Goal: Information Seeking & Learning: Learn about a topic

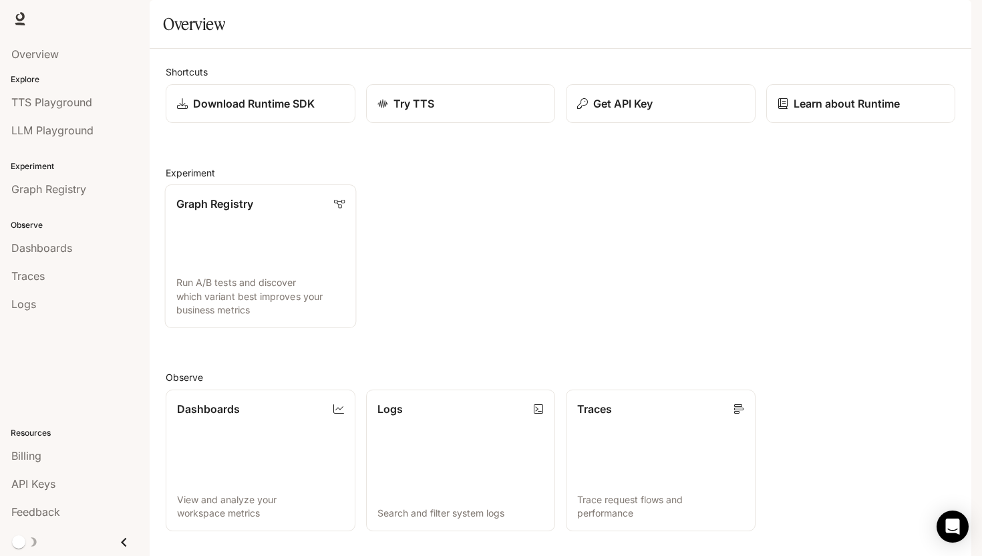
scroll to position [23, 0]
click at [829, 16] on span "Runtime" at bounding box center [826, 19] width 38 height 17
click at [804, 106] on link "Learn about Runtime" at bounding box center [860, 103] width 191 height 39
click at [449, 389] on link "Logs Search and filter system logs" at bounding box center [460, 461] width 191 height 144
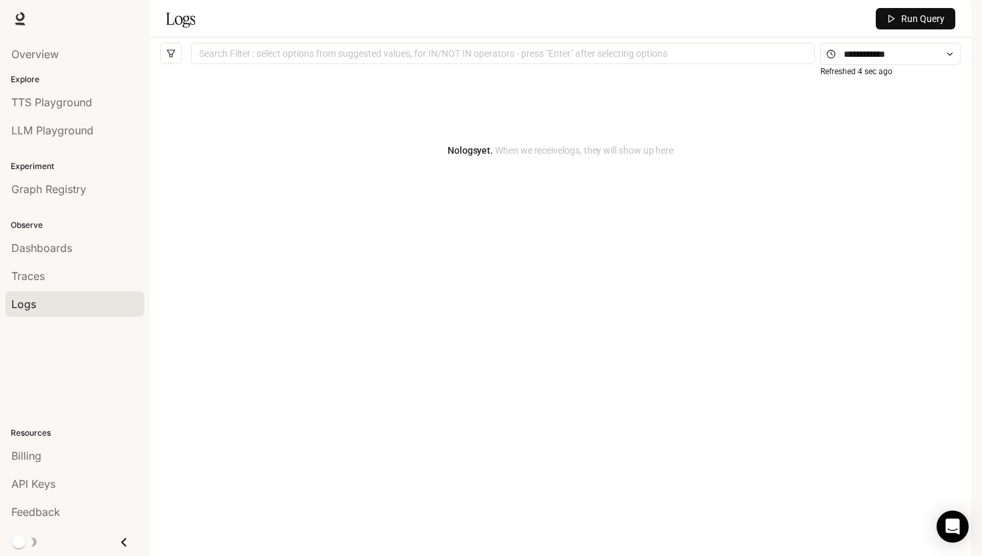
click at [648, 58] on div at bounding box center [502, 53] width 617 height 9
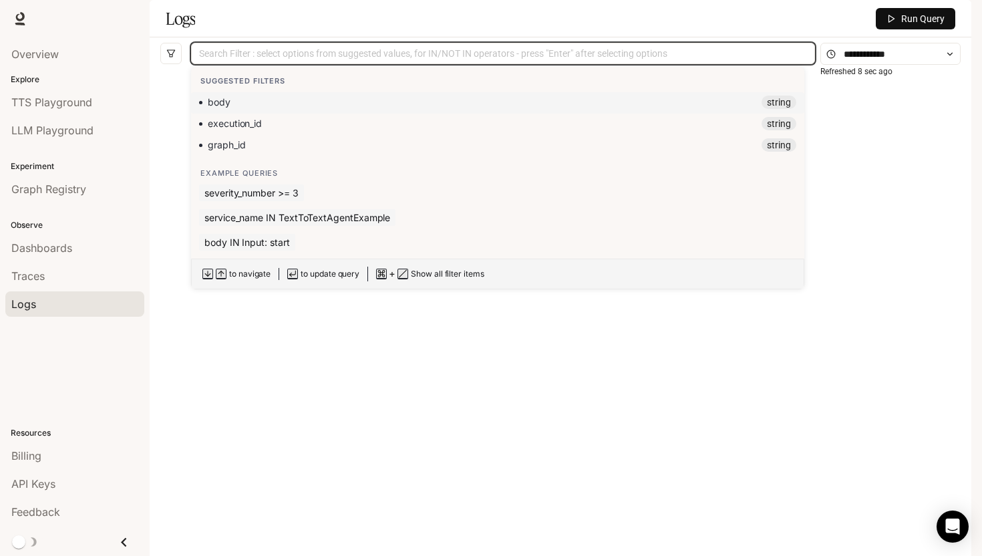
scroll to position [29, 0]
click at [506, 378] on div "No logs yet. When we receive logs , they will show up here" at bounding box center [560, 290] width 800 height 441
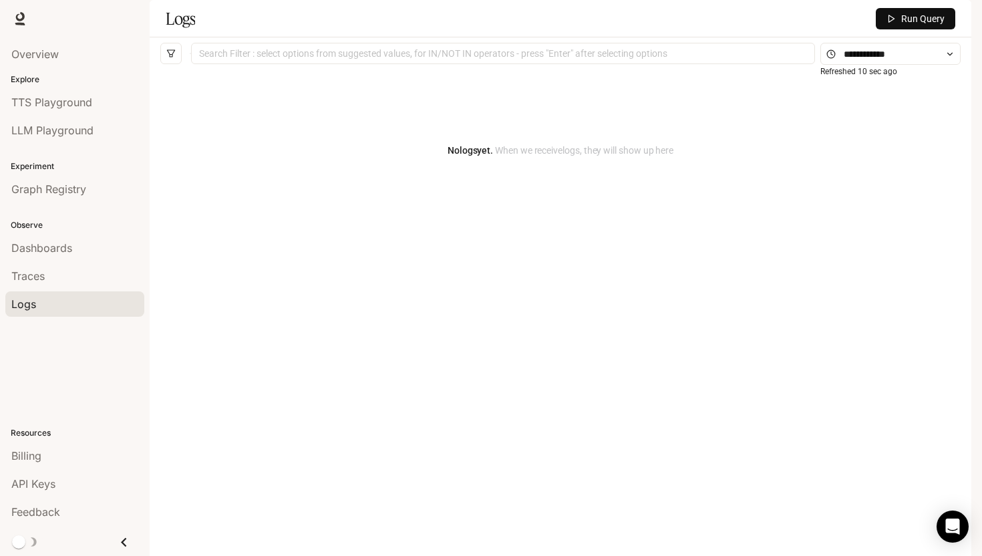
click at [368, 57] on div at bounding box center [502, 53] width 617 height 9
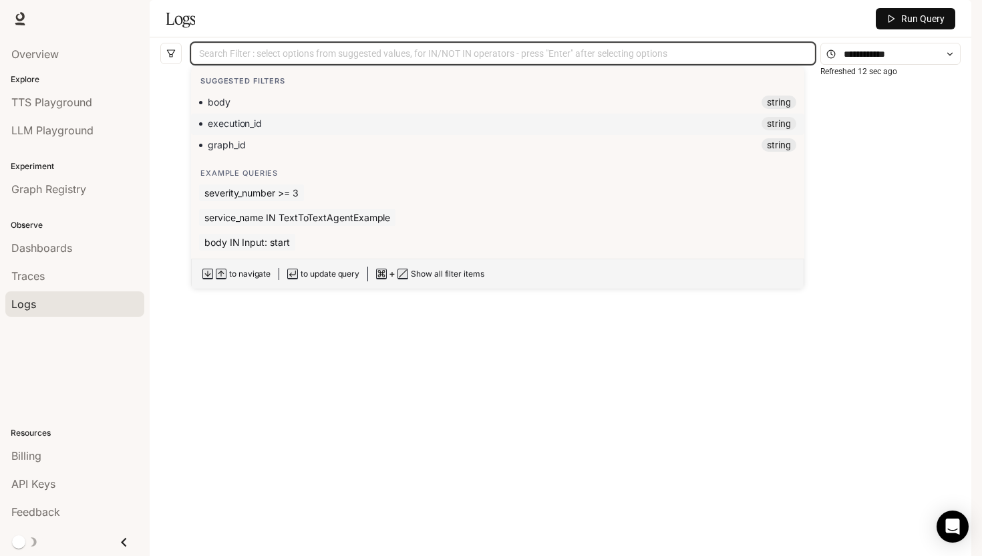
click at [247, 126] on span "execution_id" at bounding box center [235, 124] width 54 height 12
type input "**********"
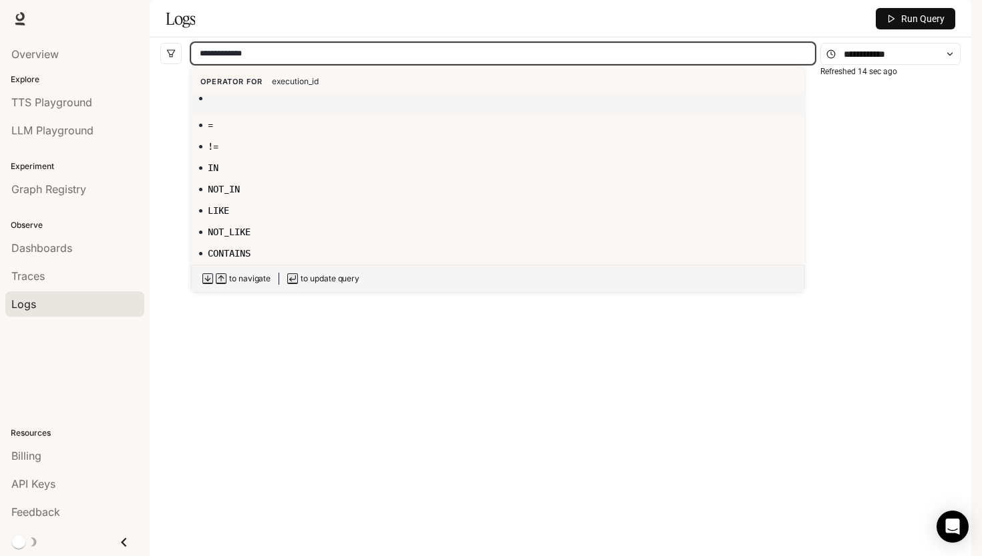
click at [270, 100] on div "lg ..." at bounding box center [497, 98] width 597 height 3
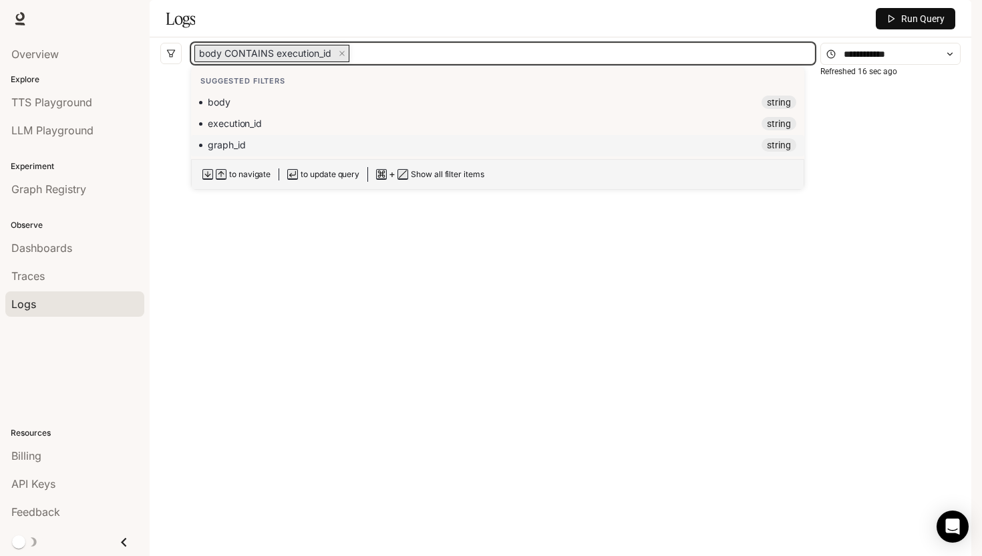
click at [856, 247] on div "No logs yet. When we receive logs , they will show up here" at bounding box center [560, 290] width 800 height 441
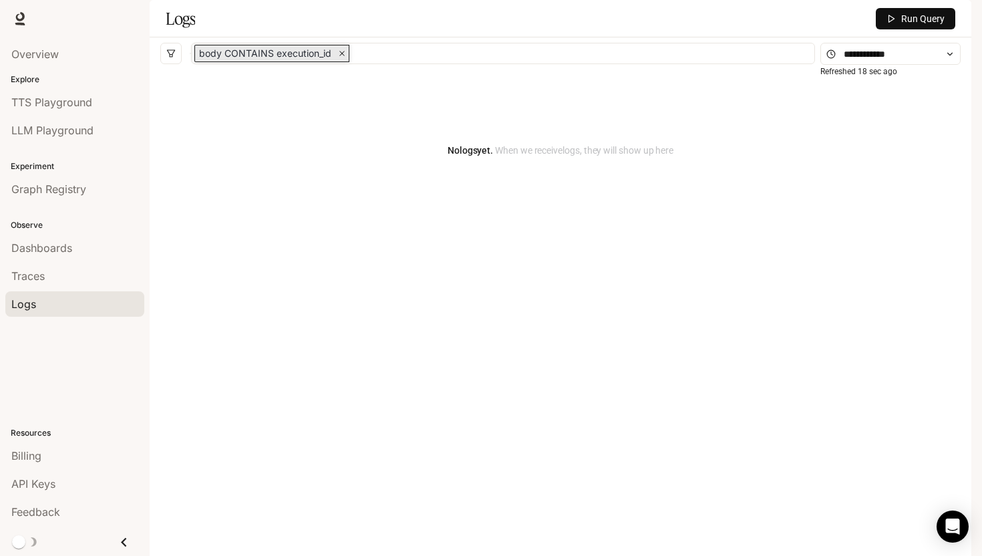
click at [340, 56] on span "close" at bounding box center [341, 53] width 13 height 16
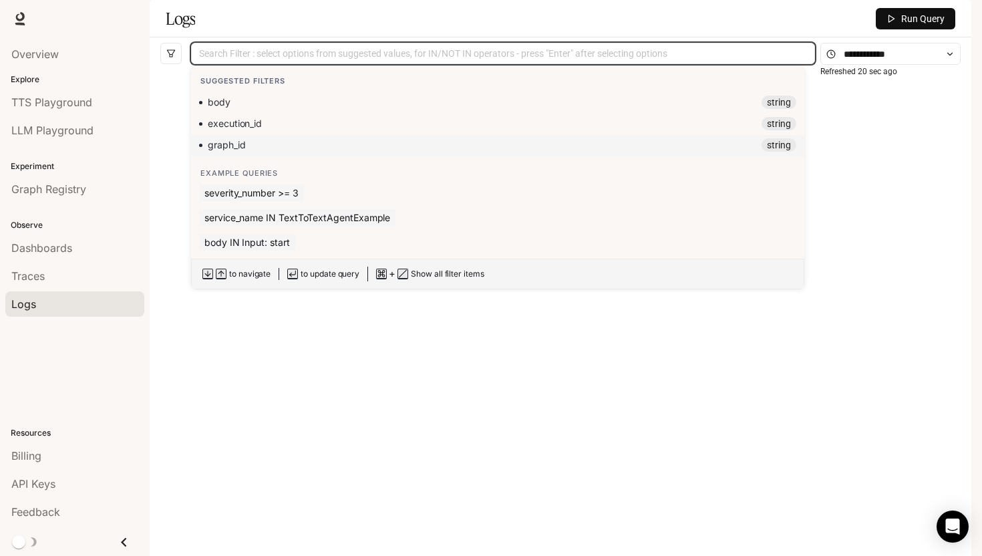
click at [246, 398] on div "No logs yet. When we receive logs , they will show up here" at bounding box center [560, 290] width 800 height 441
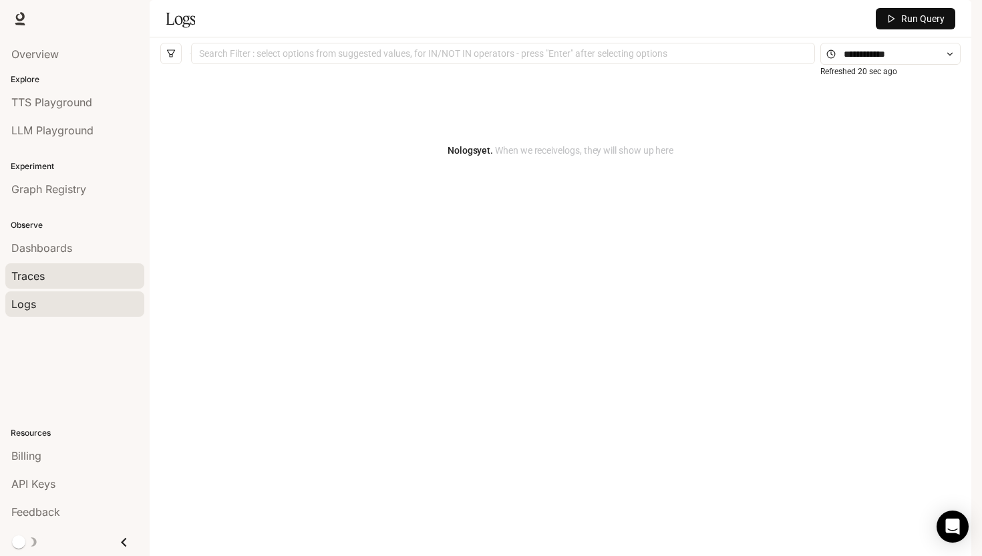
click at [58, 276] on div "Traces" at bounding box center [74, 276] width 127 height 16
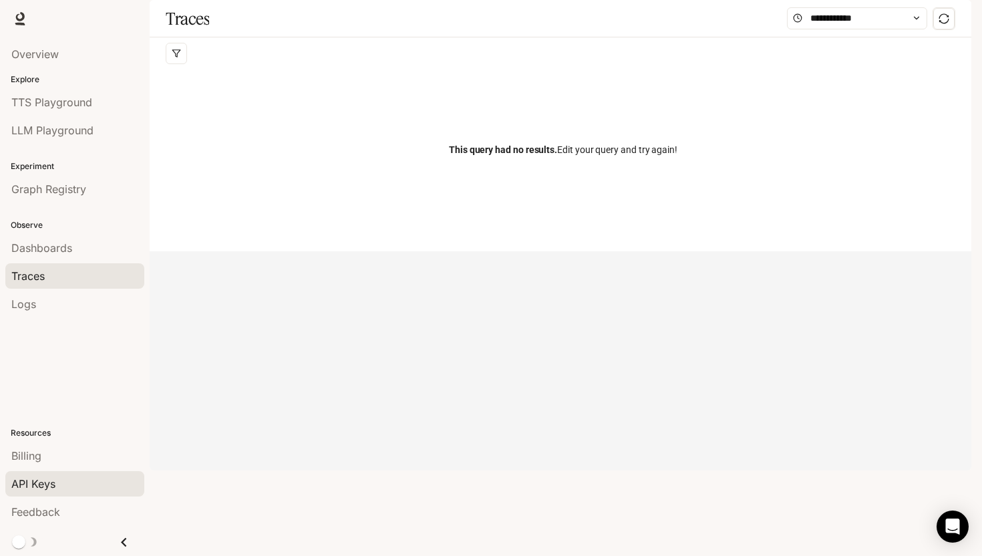
click at [43, 482] on span "API Keys" at bounding box center [33, 483] width 44 height 16
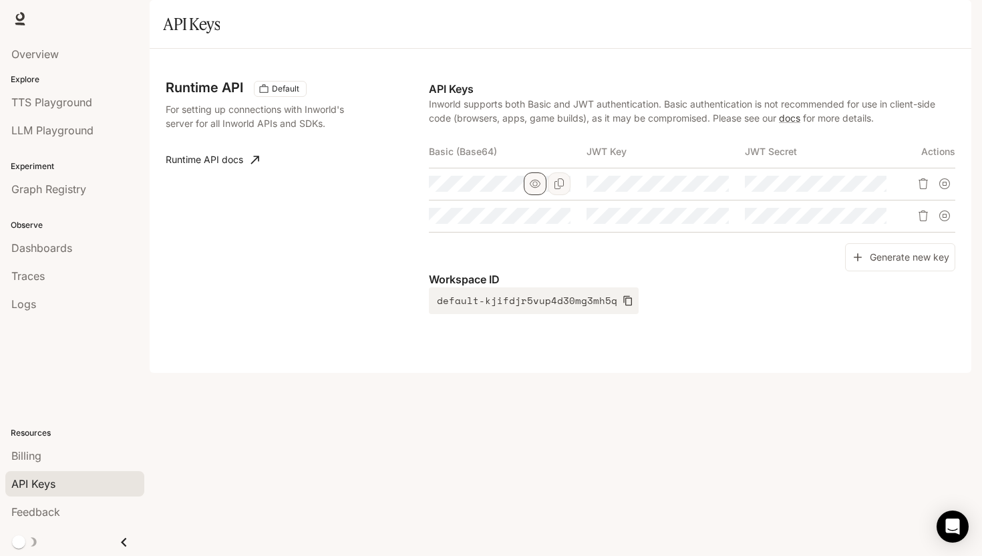
click at [536, 189] on icon "button" at bounding box center [535, 183] width 11 height 11
click at [691, 188] on icon "button" at bounding box center [693, 184] width 11 height 8
click at [851, 188] on icon "button" at bounding box center [850, 184] width 11 height 8
click at [678, 314] on div "Workspace ID default-kjifdjr5vup4d30mg3mh5q" at bounding box center [692, 292] width 526 height 43
click at [40, 507] on span "Feedback" at bounding box center [35, 512] width 49 height 16
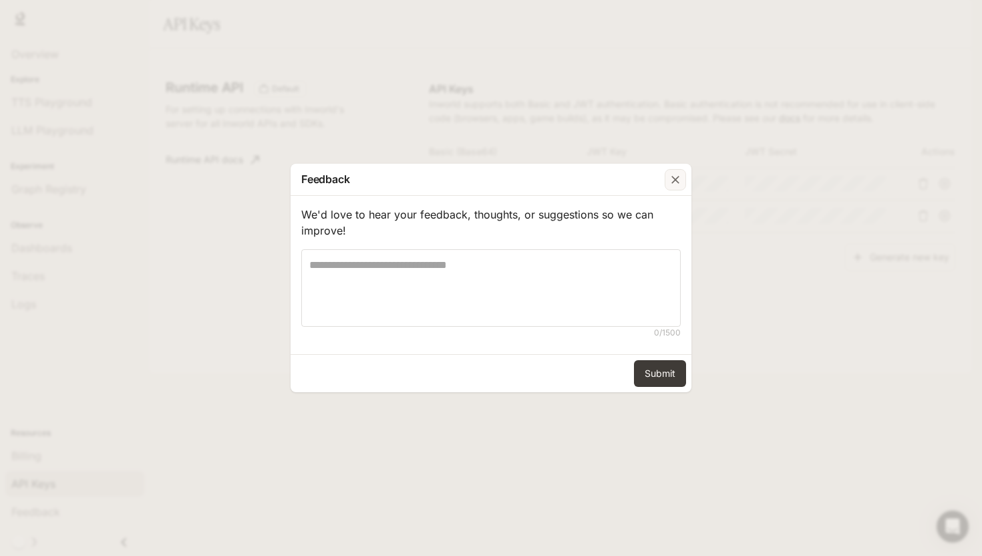
click at [666, 186] on div "button" at bounding box center [674, 179] width 21 height 21
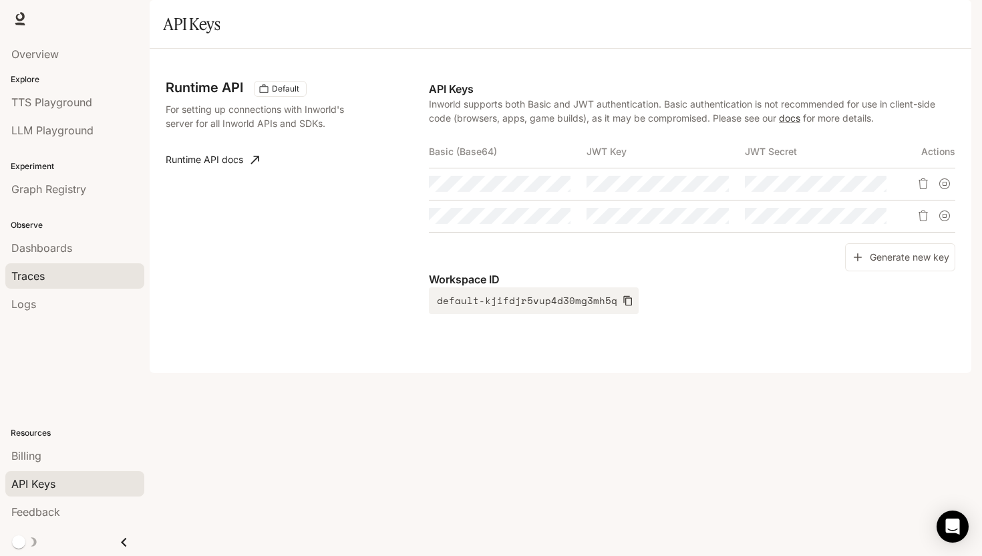
click at [29, 270] on span "Traces" at bounding box center [27, 276] width 33 height 16
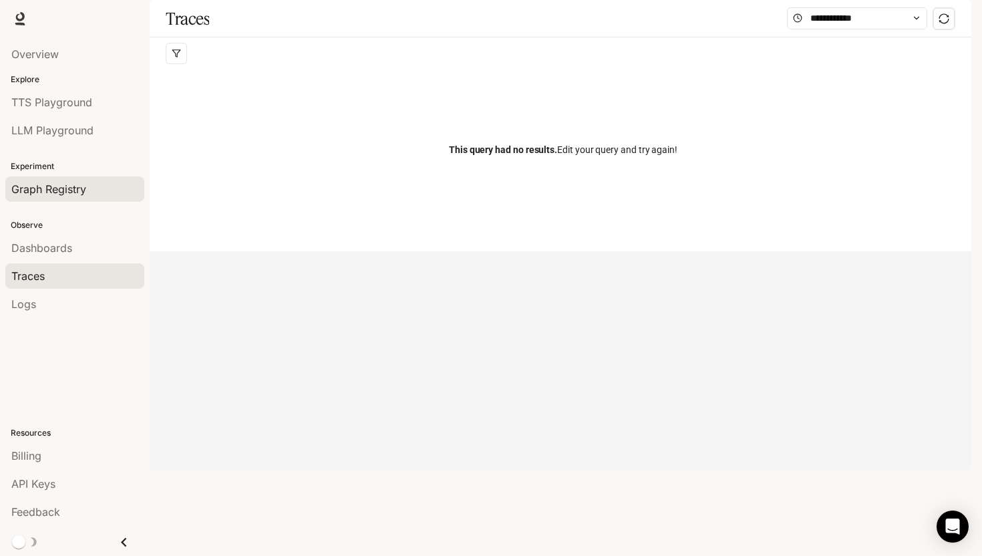
click at [55, 188] on span "Graph Registry" at bounding box center [48, 189] width 75 height 16
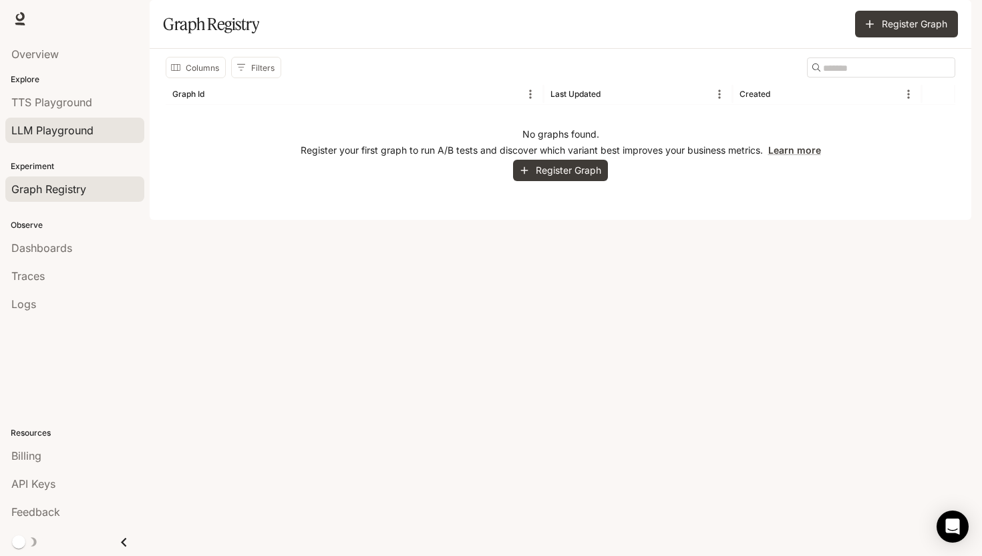
click at [63, 126] on span "LLM Playground" at bounding box center [52, 130] width 82 height 16
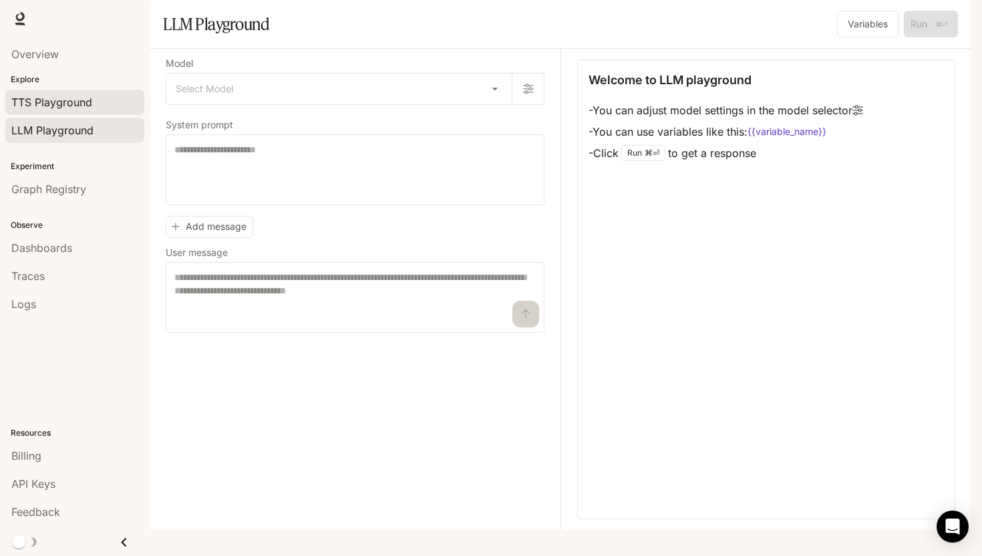
click at [67, 97] on span "TTS Playground" at bounding box center [51, 102] width 81 height 16
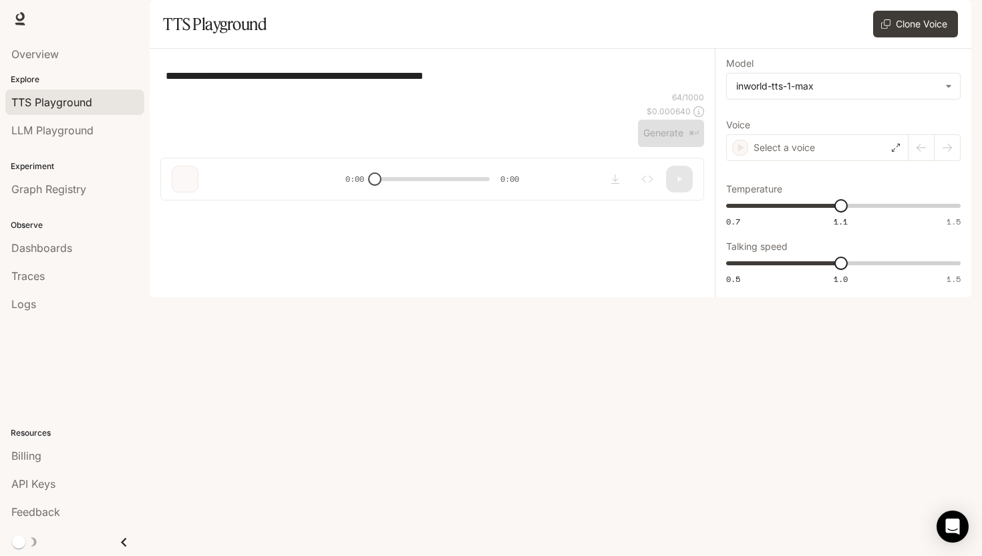
type textarea "**********"
type input "**********"
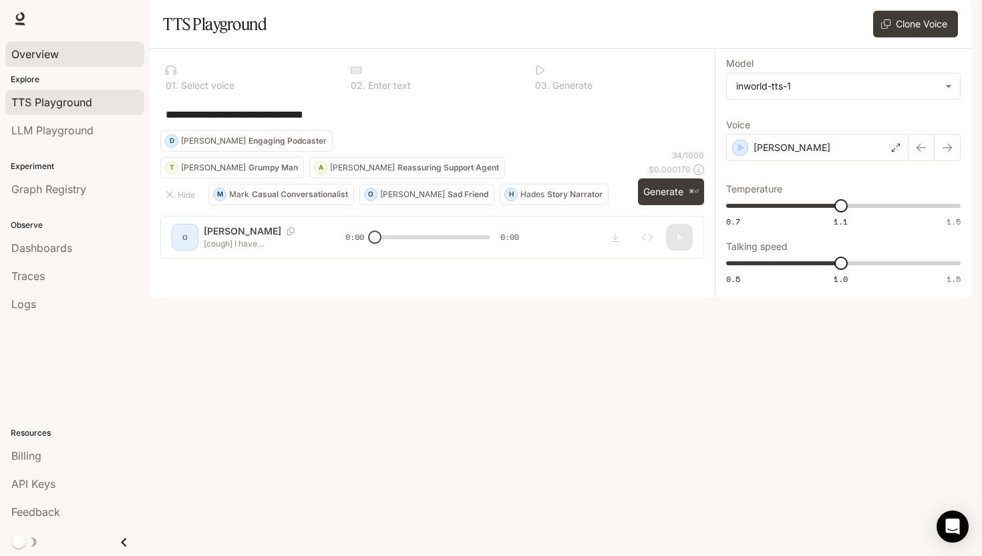
click at [54, 61] on span "Overview" at bounding box center [34, 54] width 47 height 16
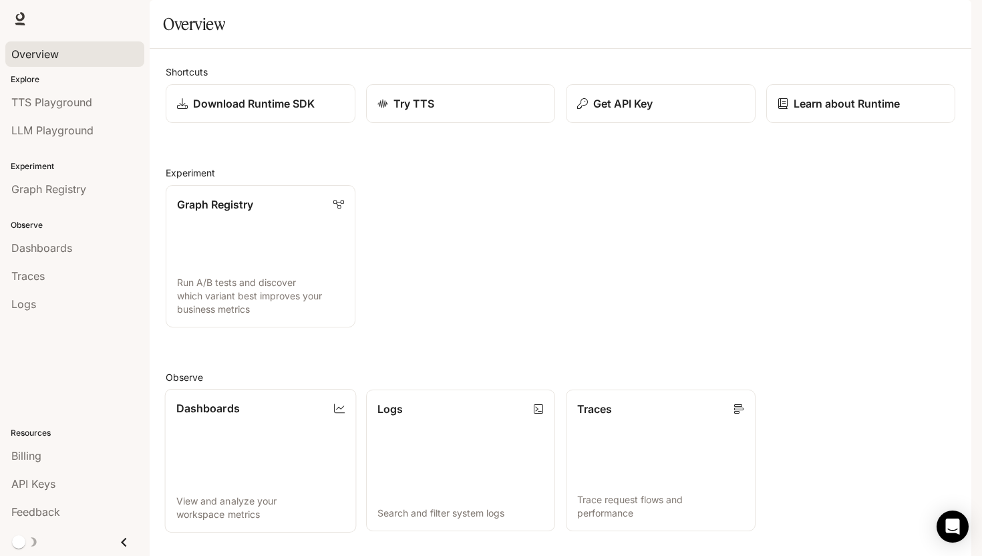
scroll to position [243, 0]
click at [283, 351] on div "Shortcuts Download Runtime SDK Try TTS Get API Key Learn about Runtime Experime…" at bounding box center [560, 400] width 789 height 670
click at [468, 389] on link "Logs Search and filter system logs" at bounding box center [460, 461] width 191 height 144
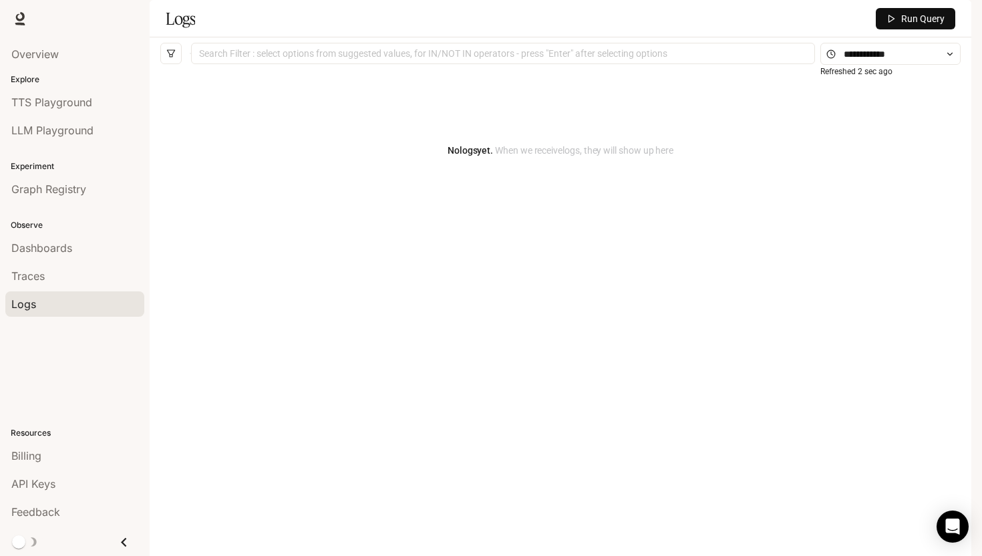
click at [420, 58] on div at bounding box center [502, 53] width 617 height 9
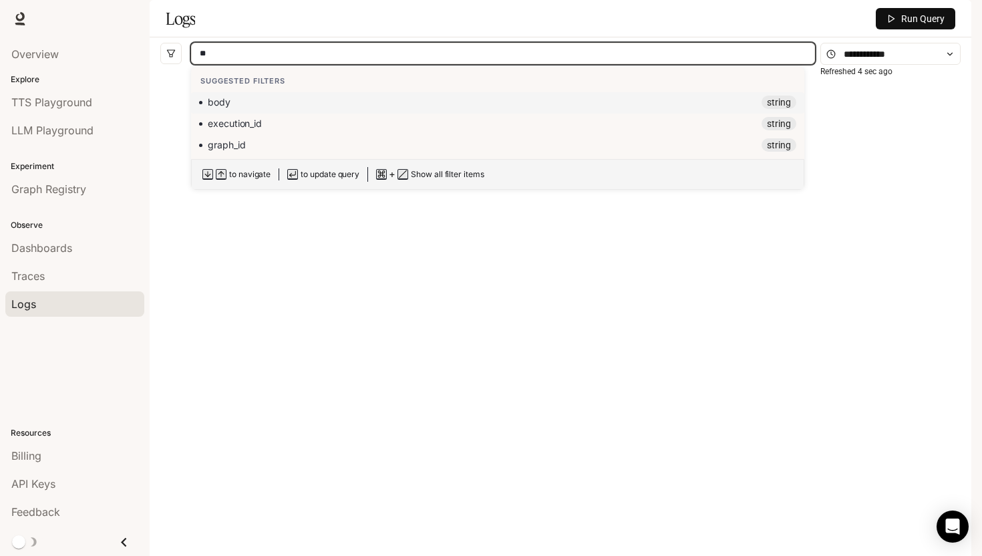
type input "*"
click at [244, 152] on div "graph_id string" at bounding box center [497, 144] width 597 height 13
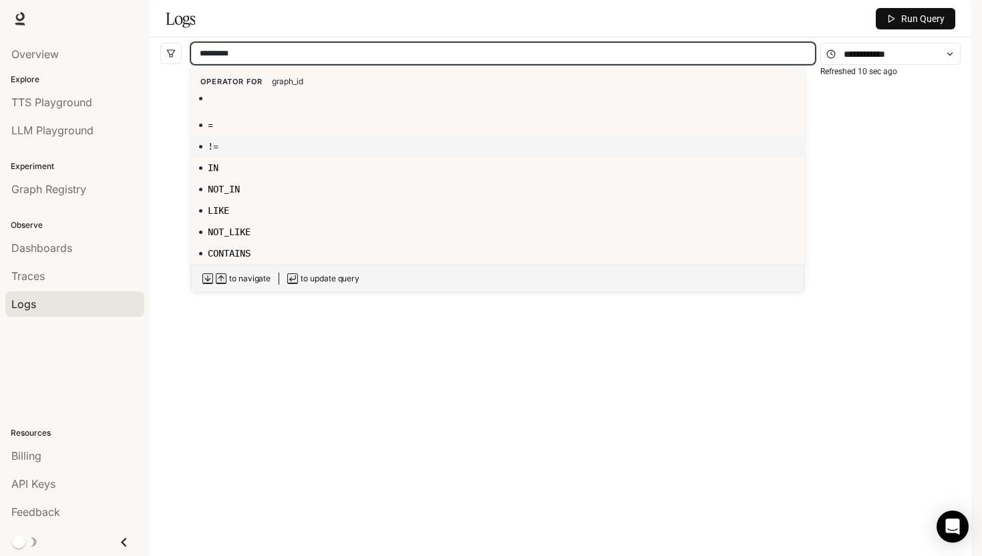
click at [236, 153] on div "!=" at bounding box center [497, 146] width 597 height 13
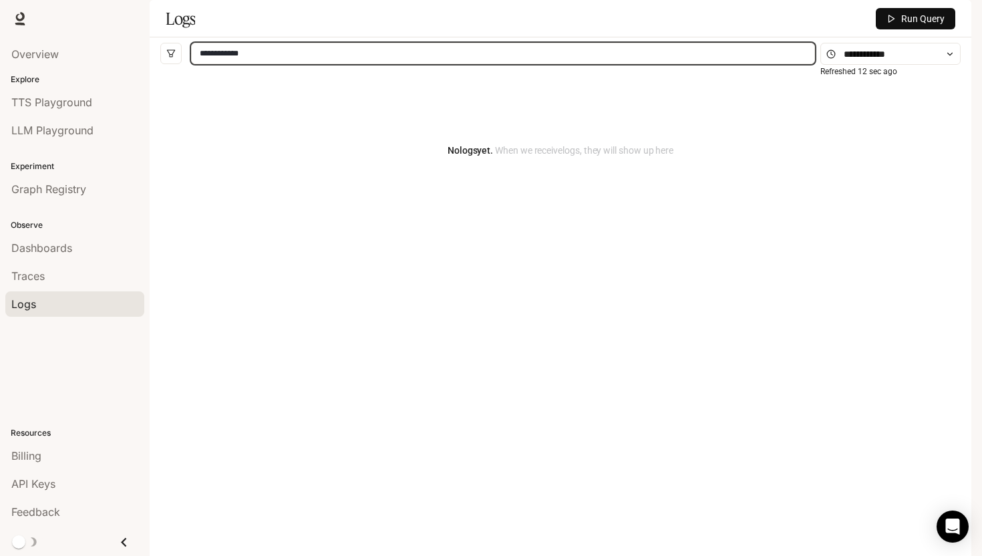
click at [312, 64] on div "**********" at bounding box center [503, 53] width 624 height 21
click at [298, 58] on div "**********" at bounding box center [502, 53] width 617 height 9
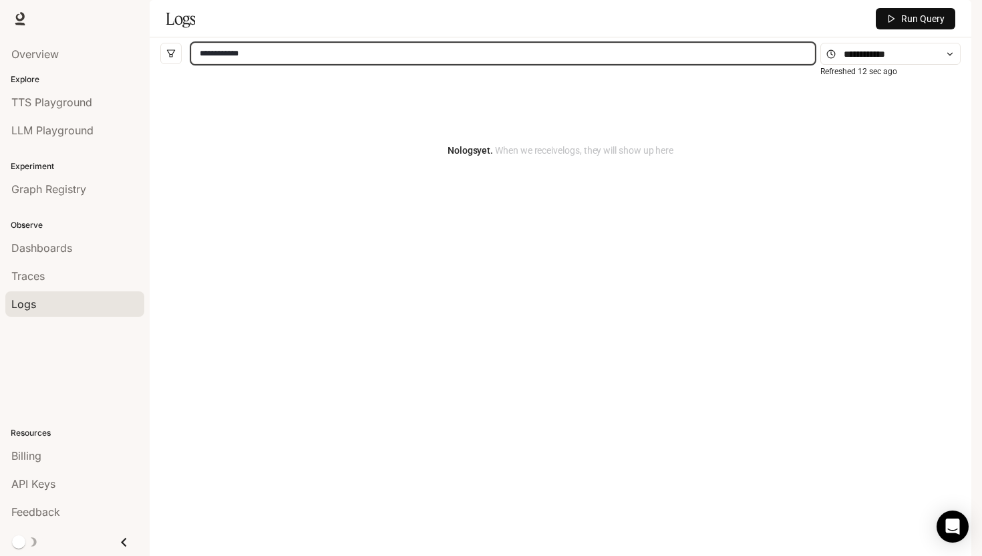
click at [298, 58] on div "**********" at bounding box center [502, 53] width 617 height 9
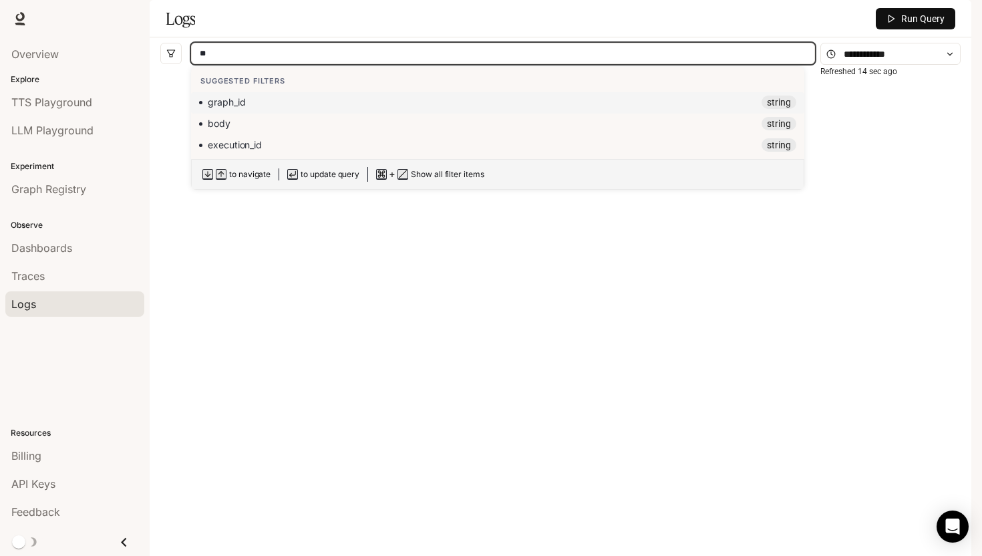
type input "*"
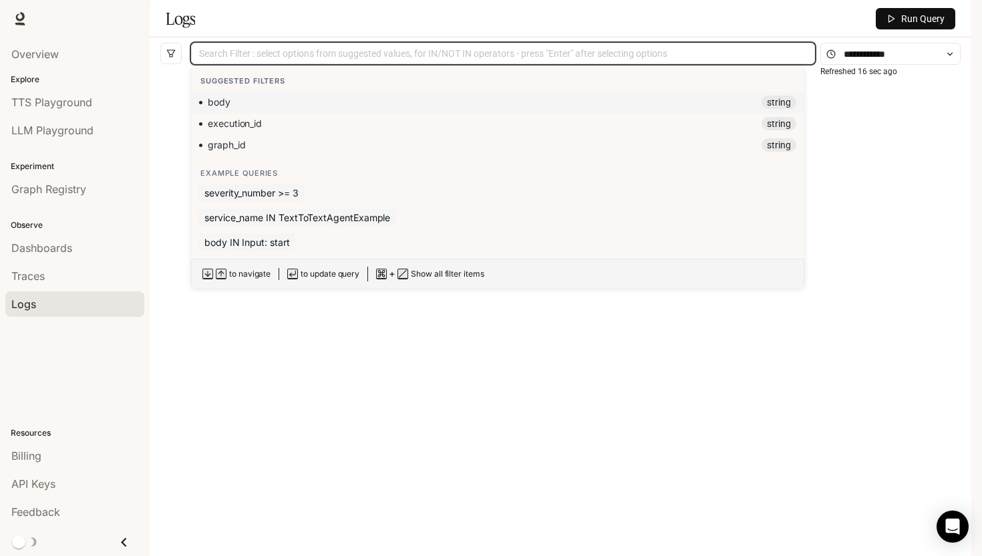
click at [906, 29] on button "Run Query" at bounding box center [915, 18] width 79 height 21
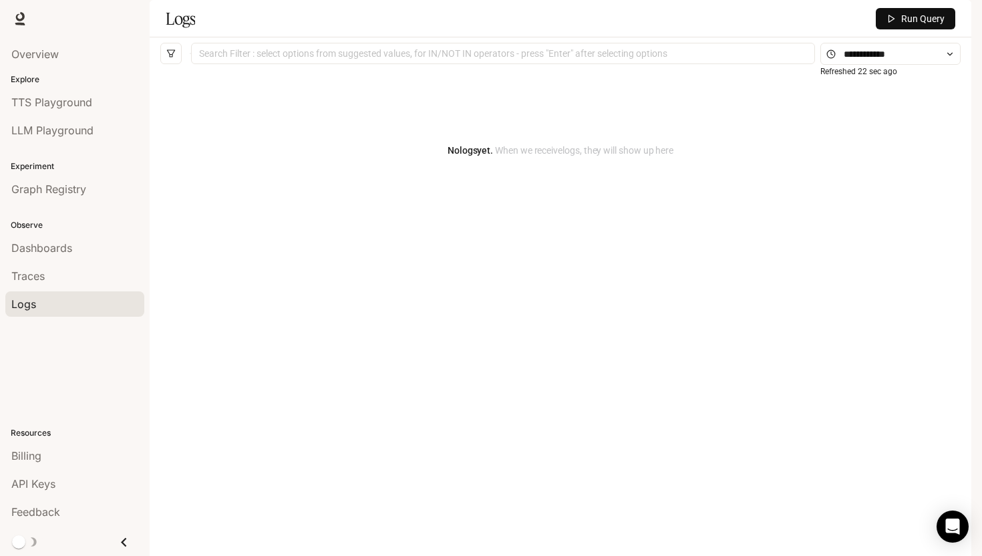
click at [878, 20] on span "Documentation" at bounding box center [890, 19] width 66 height 17
